Goal: Navigation & Orientation: Find specific page/section

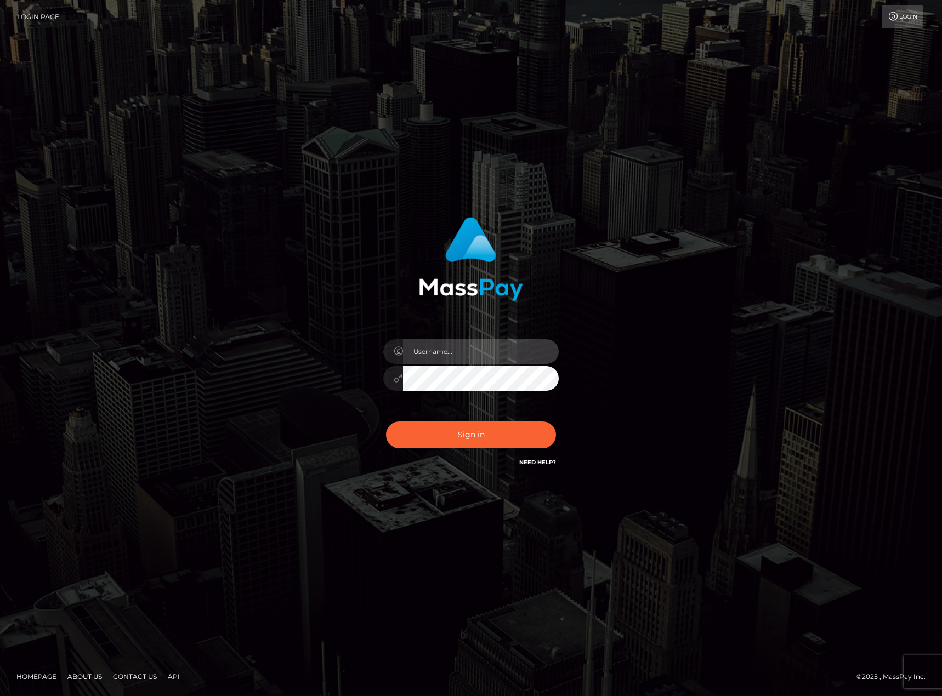
type input "karl.cope"
click at [456, 418] on div "Sign in Need Help?" at bounding box center [471, 439] width 192 height 49
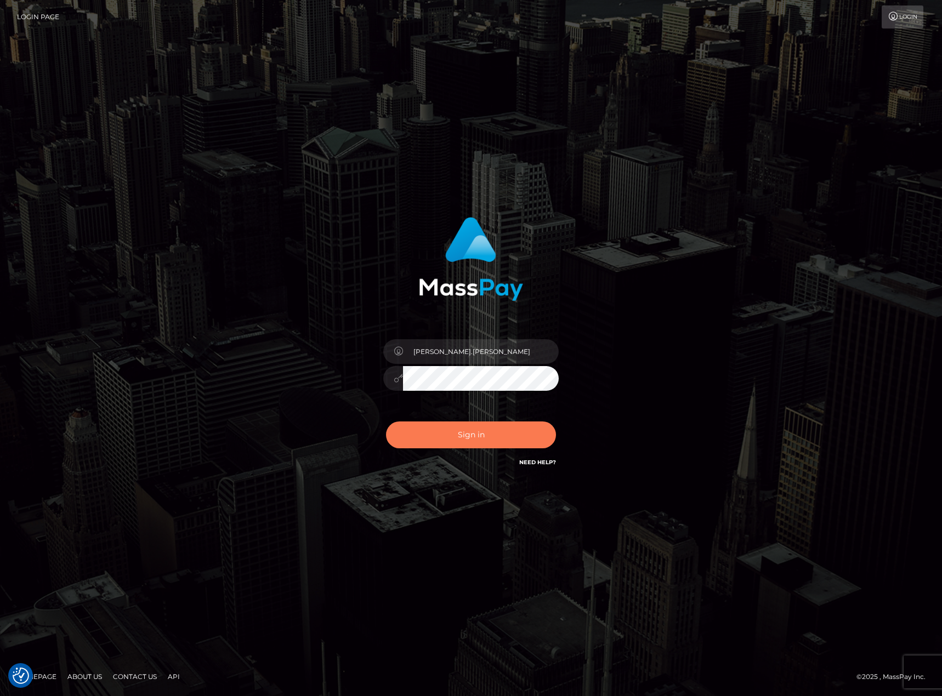
click at [454, 430] on button "Sign in" at bounding box center [471, 435] width 170 height 27
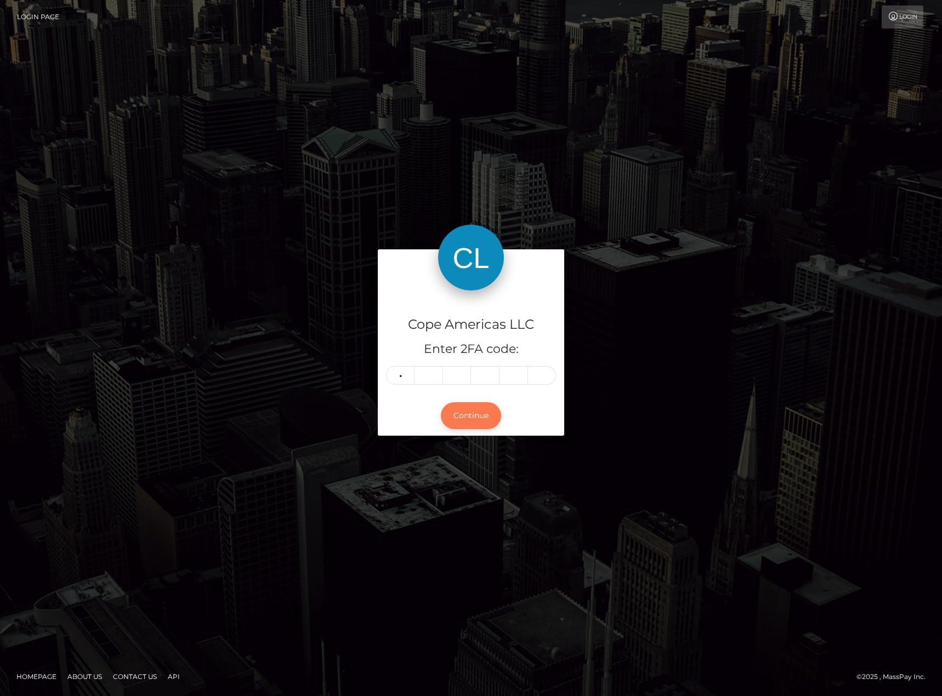
type input "1"
type input "9"
type input "8"
type input "6"
type input "1"
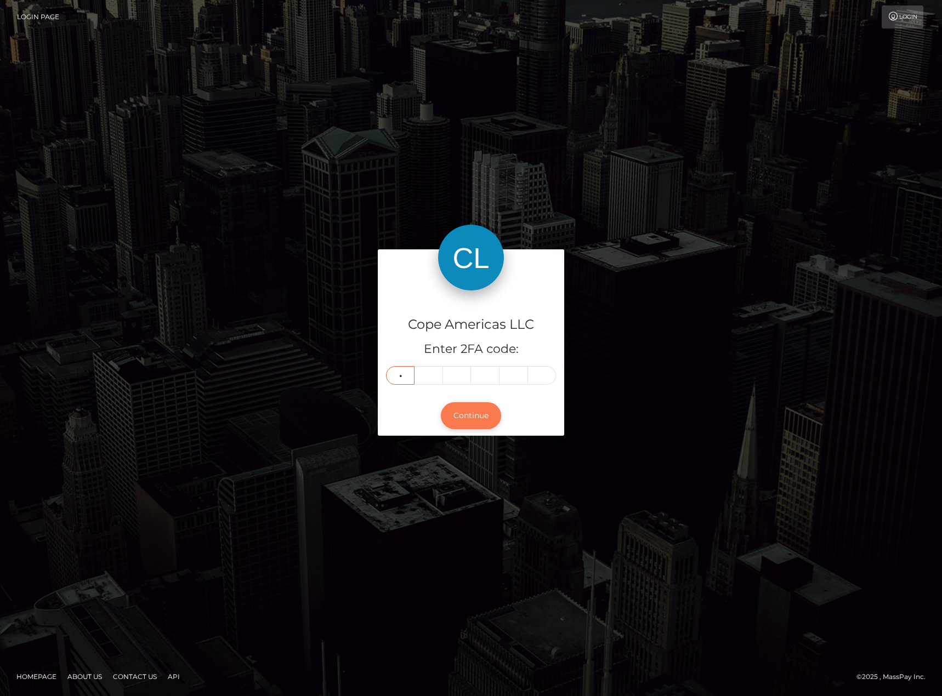
type input "0"
type input "6"
type input "0"
type input "6"
type input "5"
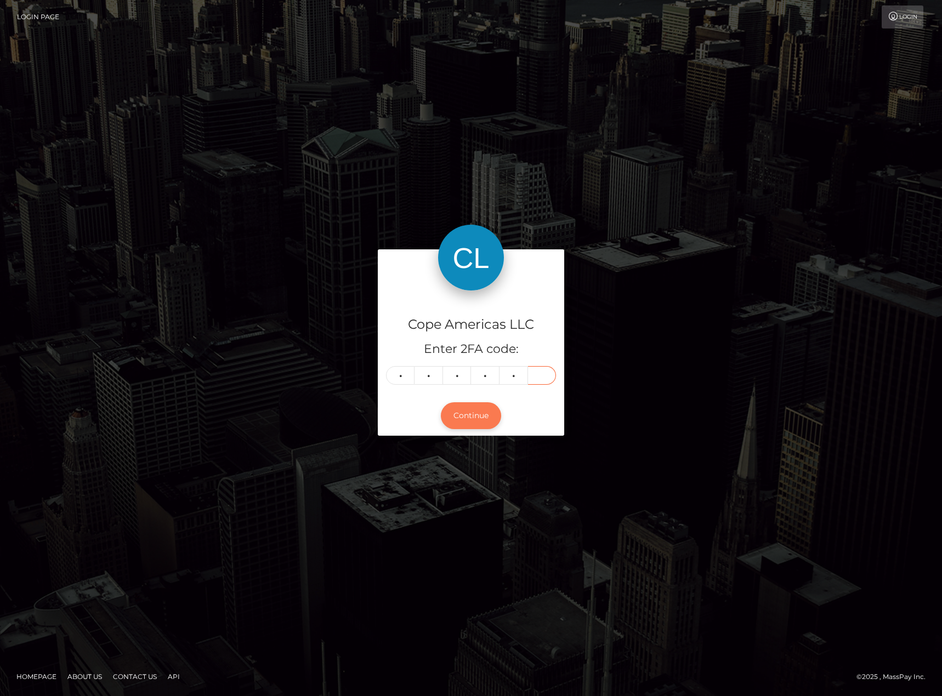
type input "3"
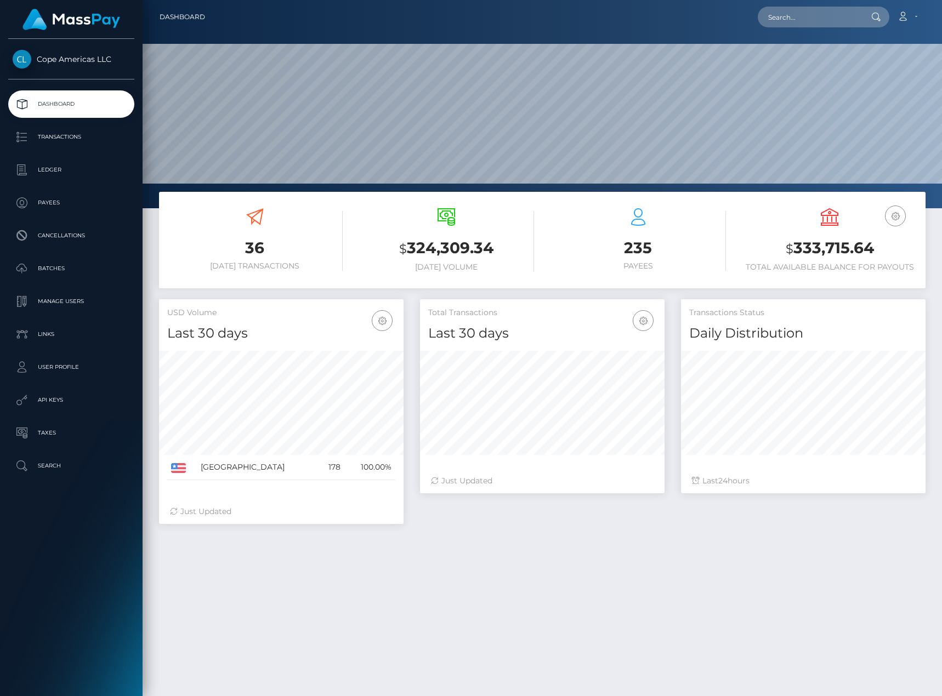
scroll to position [195, 244]
click at [84, 120] on ul "Dashboard Transactions Ledger Payees Cancellations Batches Links" at bounding box center [71, 284] width 143 height 389
click at [78, 137] on p "Transactions" at bounding box center [71, 137] width 117 height 16
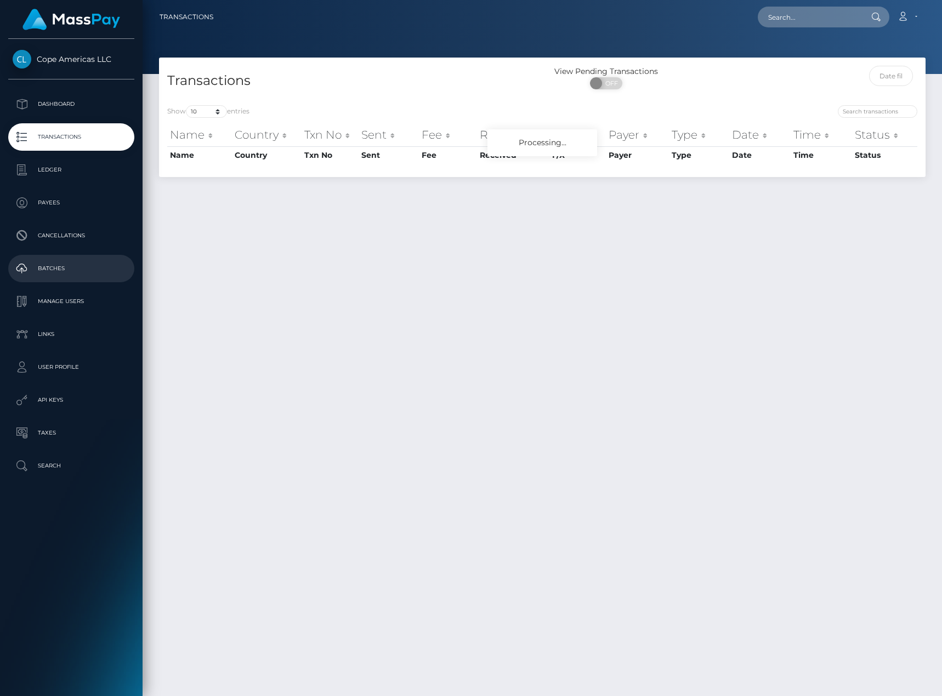
click at [72, 261] on p "Batches" at bounding box center [71, 268] width 117 height 16
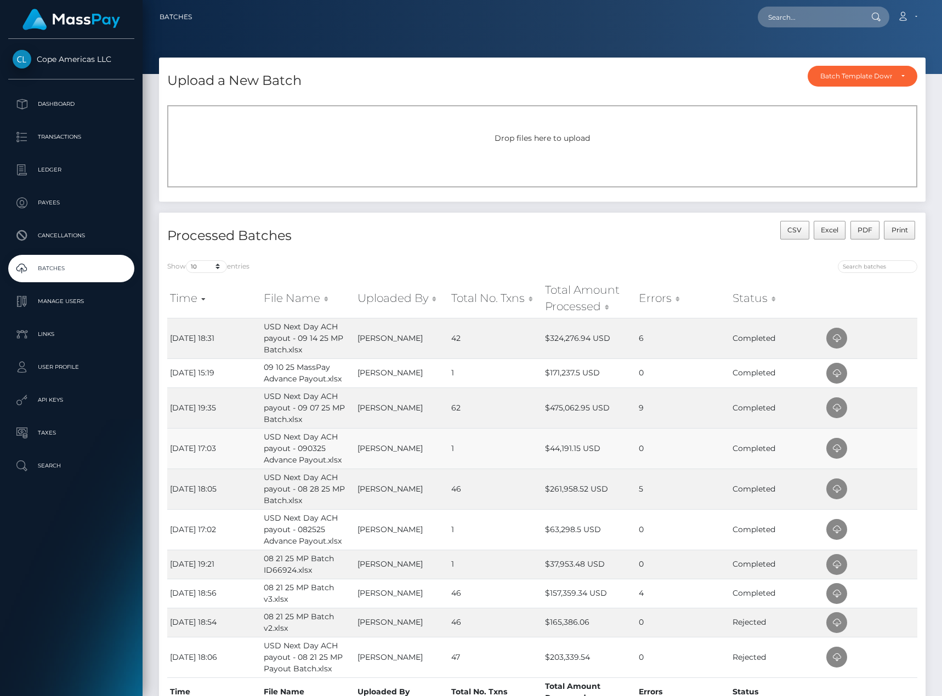
scroll to position [92, 0]
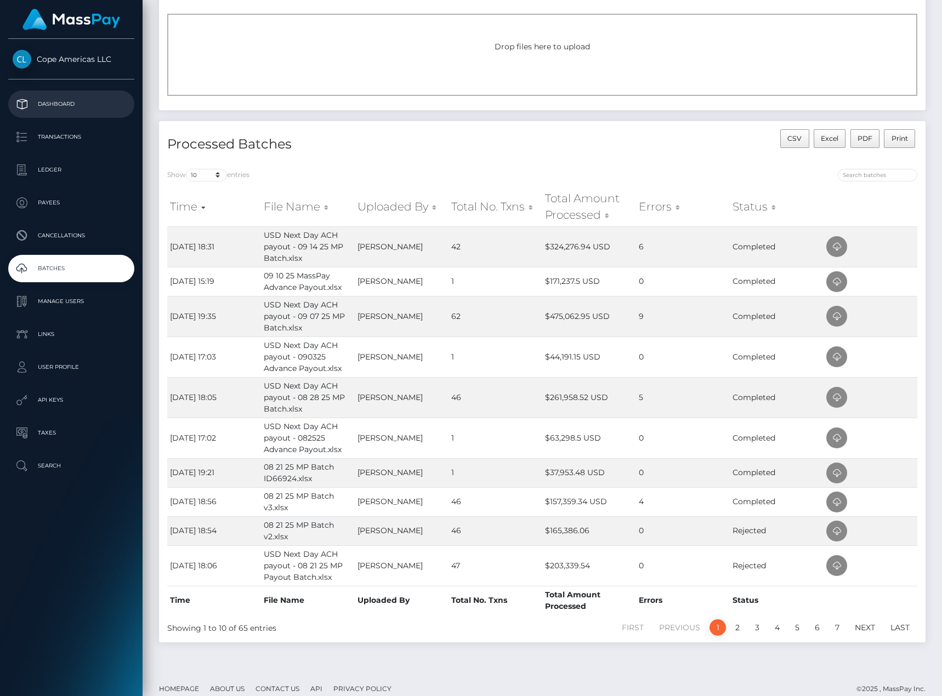
click at [92, 91] on link "Dashboard" at bounding box center [71, 103] width 126 height 27
click at [89, 98] on p "Dashboard" at bounding box center [71, 104] width 117 height 16
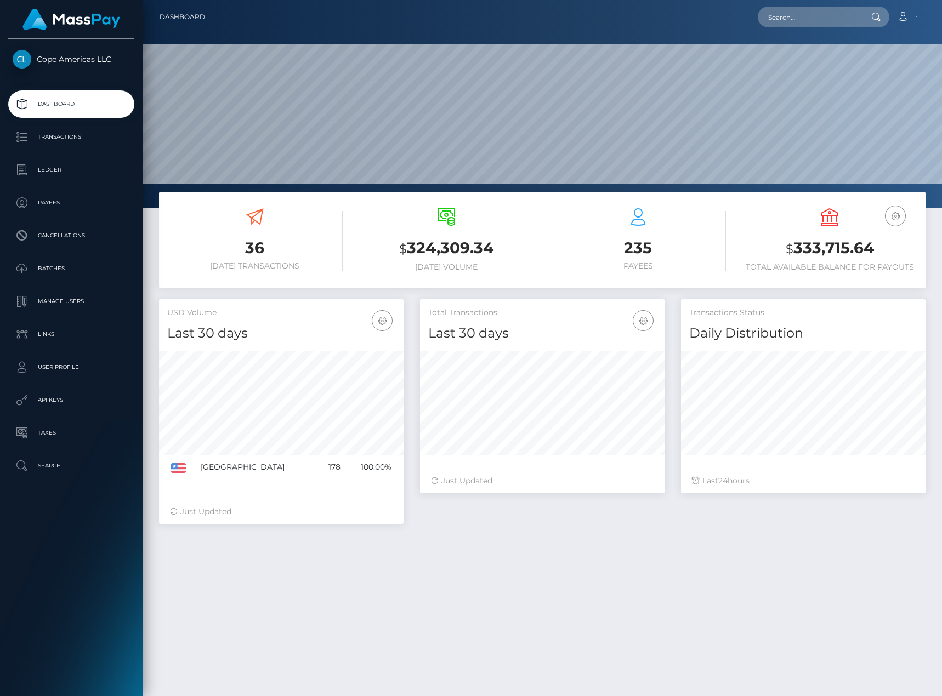
scroll to position [195, 244]
